Goal: Task Accomplishment & Management: Use online tool/utility

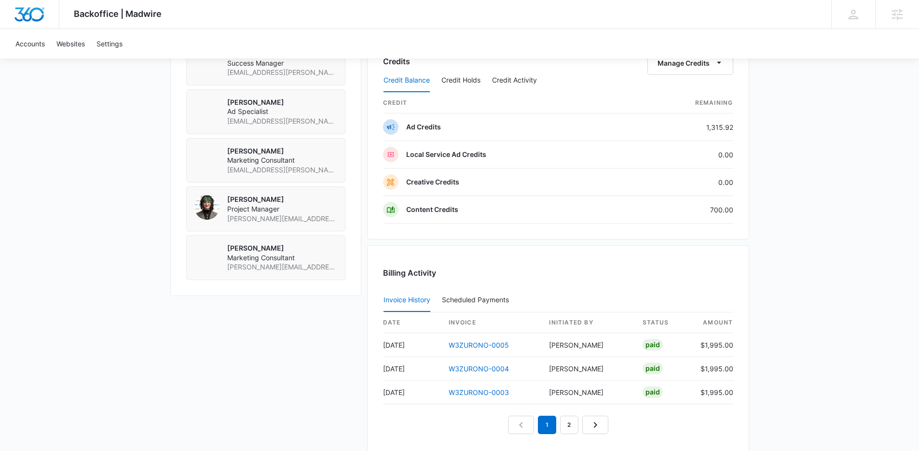
scroll to position [698, 0]
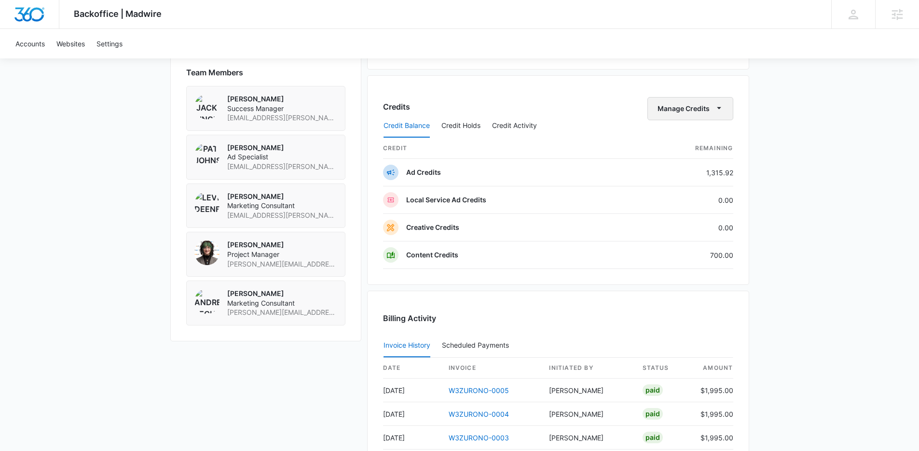
click at [719, 107] on icon "button" at bounding box center [719, 108] width 4 height 2
click at [691, 140] on div "Transfer Credits" at bounding box center [685, 139] width 51 height 7
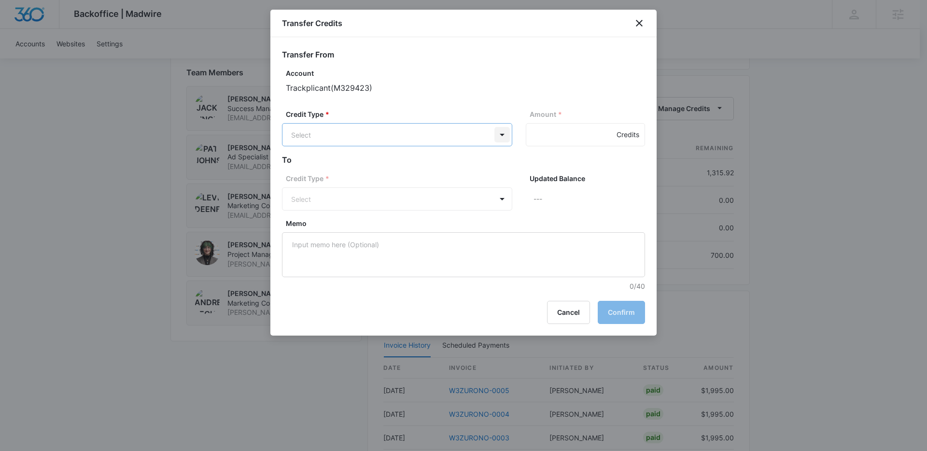
click at [502, 134] on body "Backoffice | Madwire Apps Settings [PERSON_NAME] [EMAIL_ADDRESS][PERSON_NAME][D…" at bounding box center [463, 21] width 927 height 1438
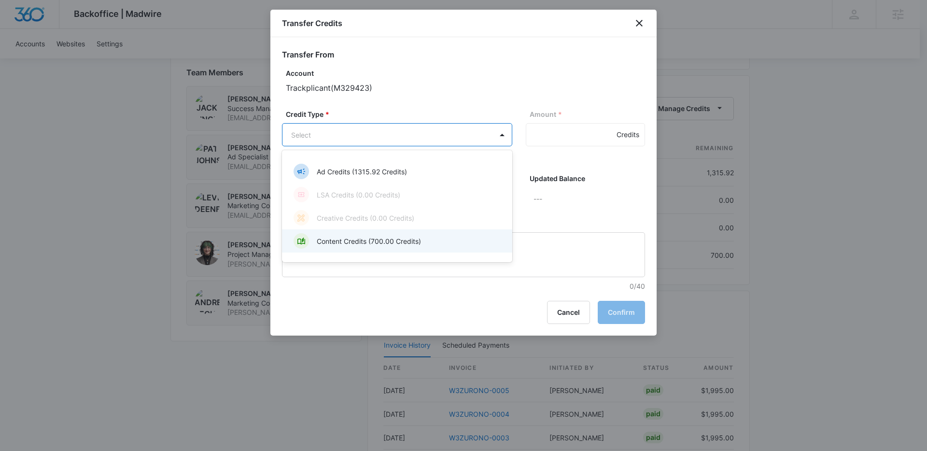
click at [381, 247] on div "Content Credits (700.00 Credits)" at bounding box center [395, 240] width 205 height 15
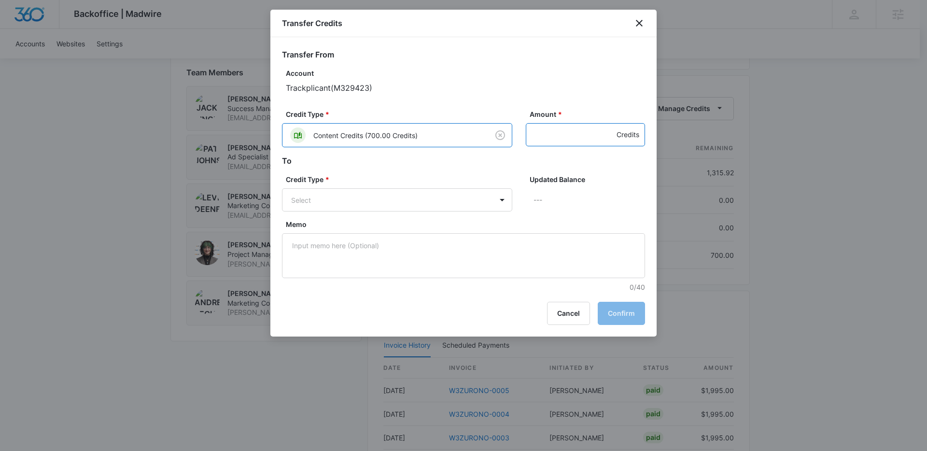
click at [545, 136] on input "Amount *" at bounding box center [585, 134] width 119 height 23
type input "550"
click at [480, 200] on body "Backoffice | Madwire Apps Settings [PERSON_NAME] [EMAIL_ADDRESS][PERSON_NAME][D…" at bounding box center [463, 21] width 927 height 1438
click at [480, 200] on div at bounding box center [463, 225] width 927 height 451
click at [498, 167] on form "Transfer From Account Trackplicant ( M329423 ) Credit Type * Content Credits (7…" at bounding box center [463, 170] width 363 height 243
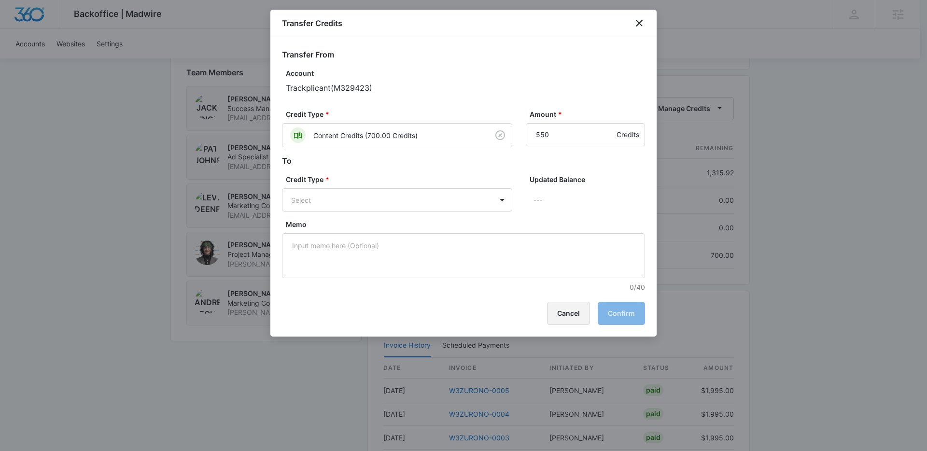
click at [562, 308] on button "Cancel" at bounding box center [568, 313] width 43 height 23
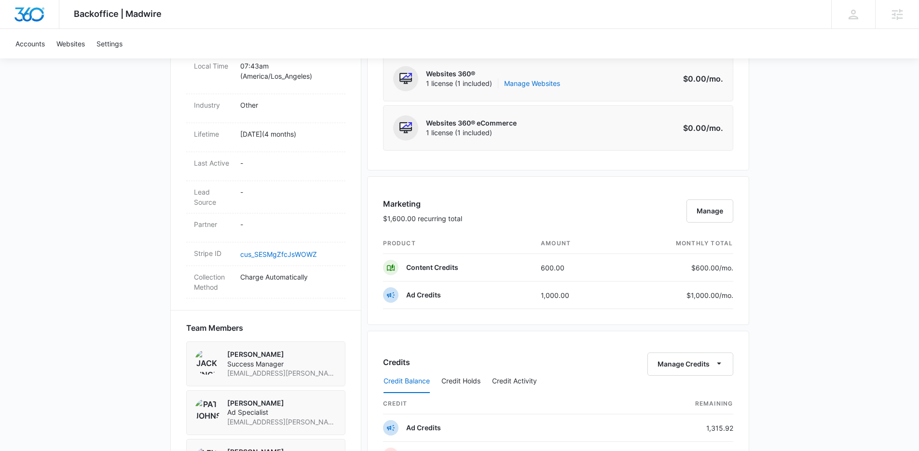
scroll to position [0, 0]
